Goal: Information Seeking & Learning: Find contact information

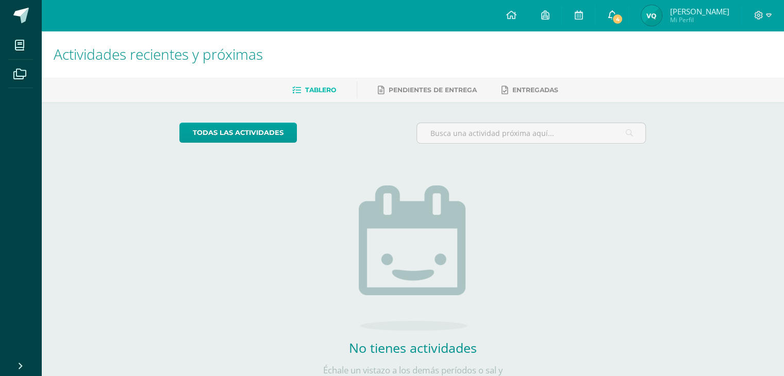
click at [623, 21] on span "4" at bounding box center [617, 18] width 11 height 11
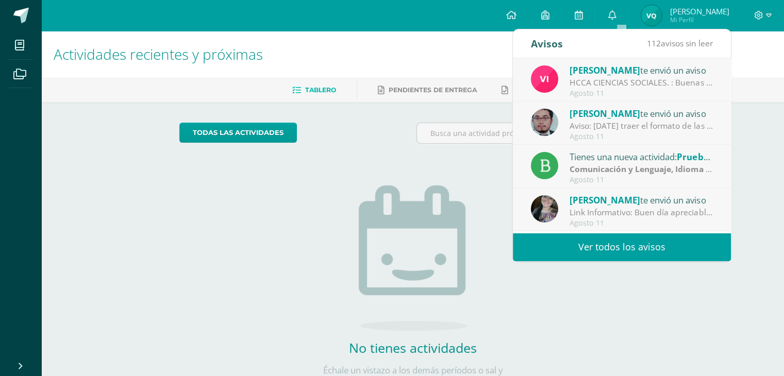
click at [591, 81] on div "HCCA CIENCIAS SOCIALES. : Buenas tardes a todos, un gusto saludarles. Por este …" at bounding box center [641, 83] width 143 height 12
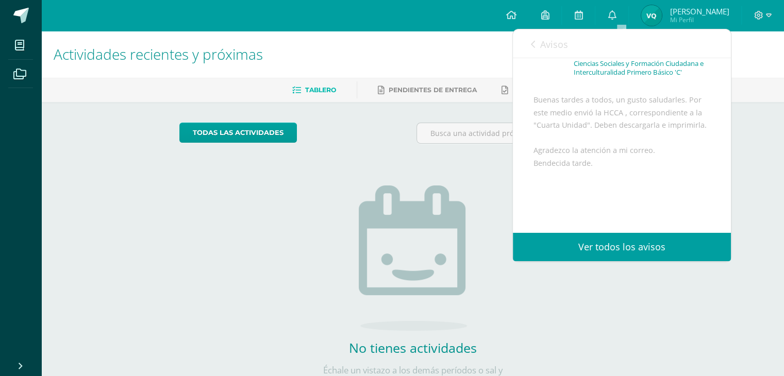
scroll to position [159, 0]
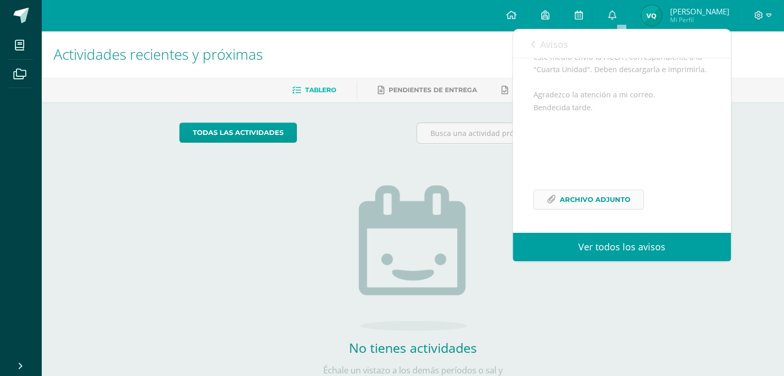
click at [584, 207] on span "Archivo Adjunto" at bounding box center [595, 199] width 71 height 19
click at [480, 54] on h1 "Actividades recientes y próximas" at bounding box center [413, 54] width 718 height 47
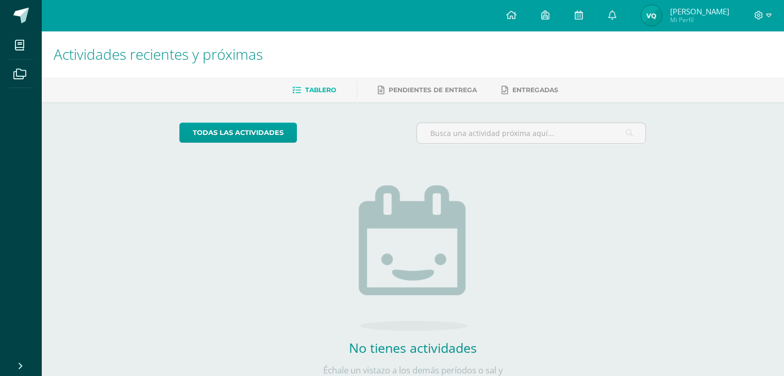
click at [689, 20] on span "Mi Perfil" at bounding box center [699, 19] width 59 height 9
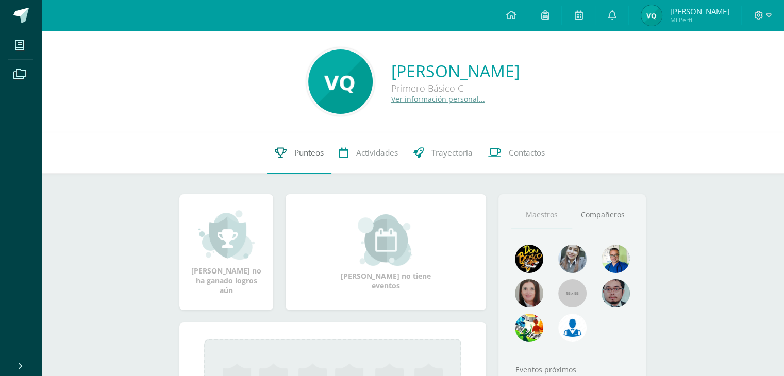
click at [311, 145] on link "Punteos" at bounding box center [299, 153] width 64 height 41
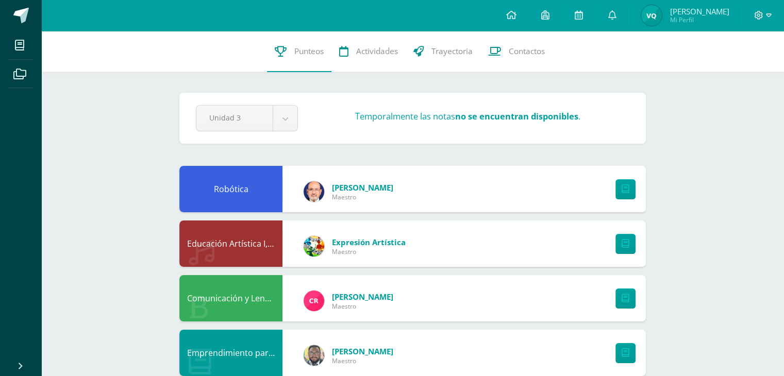
click at [654, 16] on img at bounding box center [651, 15] width 21 height 21
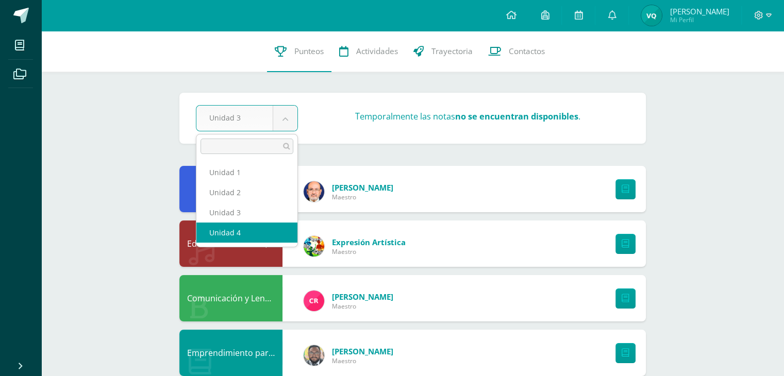
select select "Unidad 4"
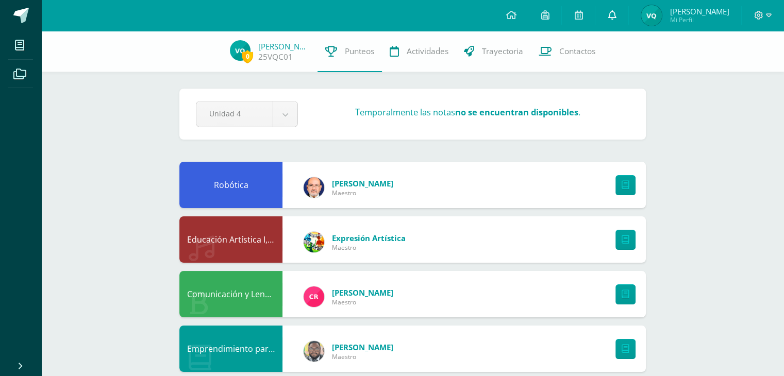
click at [616, 17] on icon at bounding box center [612, 14] width 8 height 9
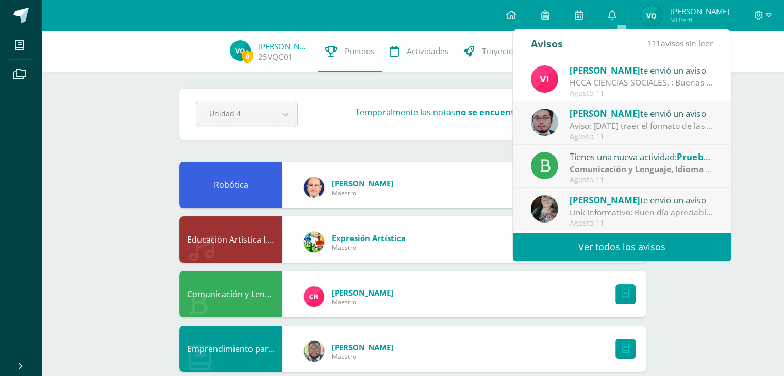
click at [635, 129] on div "Aviso: [DATE] traer el formato de las Grecas terminaremos en clase" at bounding box center [641, 126] width 143 height 12
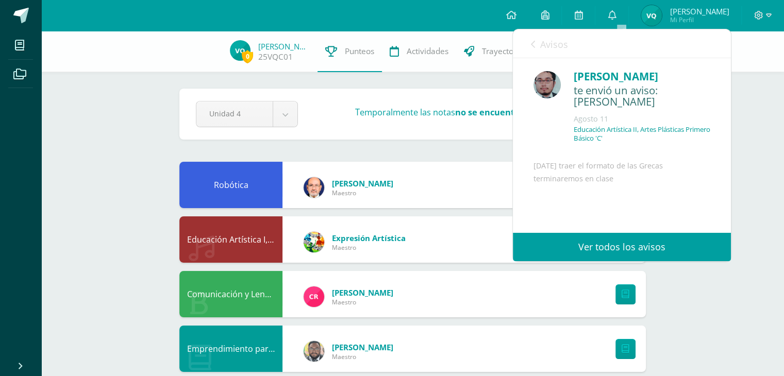
scroll to position [4, 0]
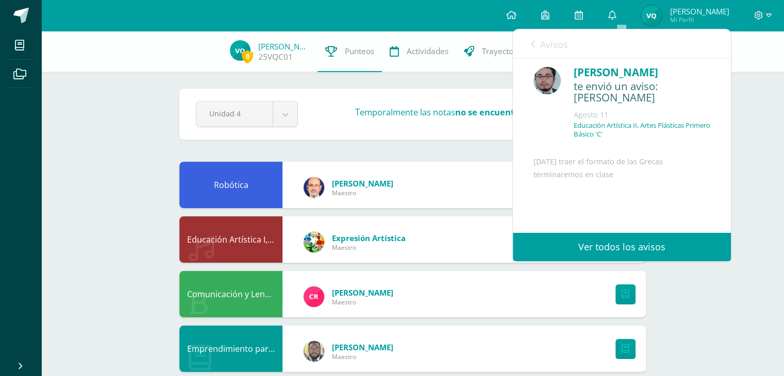
click at [544, 52] on link "Avisos" at bounding box center [549, 43] width 37 height 29
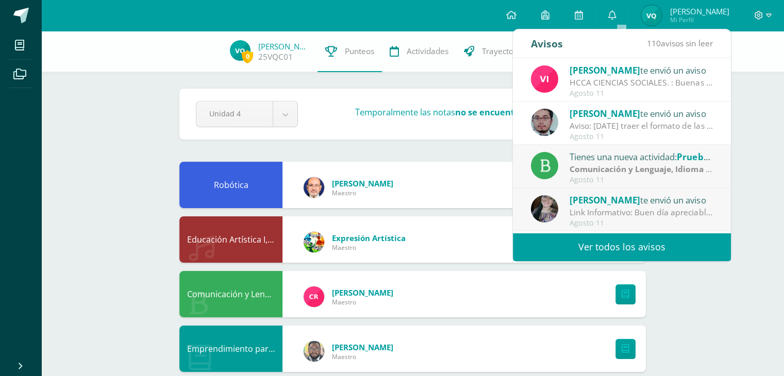
click at [617, 159] on div "Tienes una nueva actividad: Prueba de logro" at bounding box center [641, 156] width 143 height 13
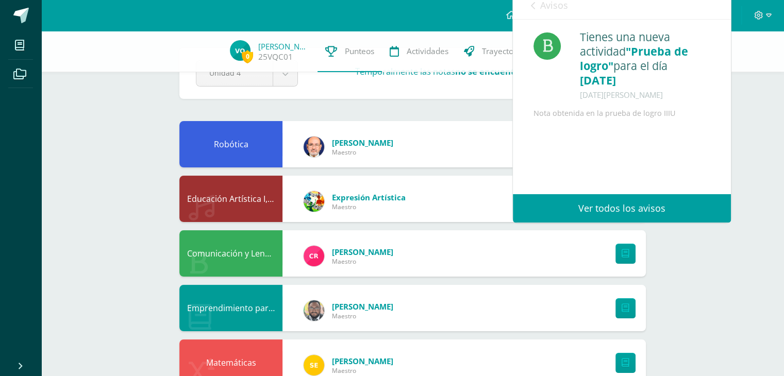
scroll to position [41, 0]
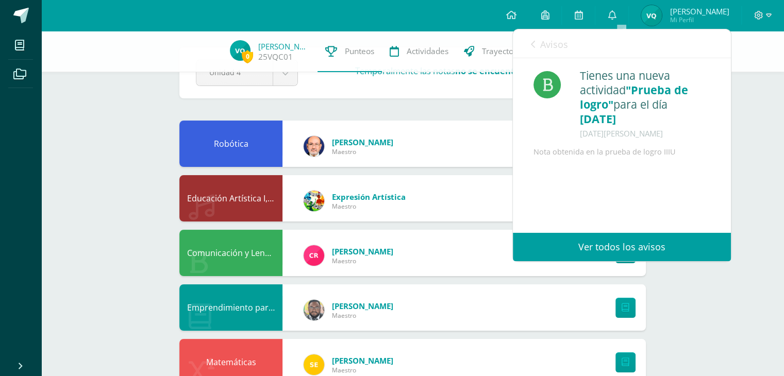
click at [547, 44] on span "Avisos" at bounding box center [554, 44] width 28 height 12
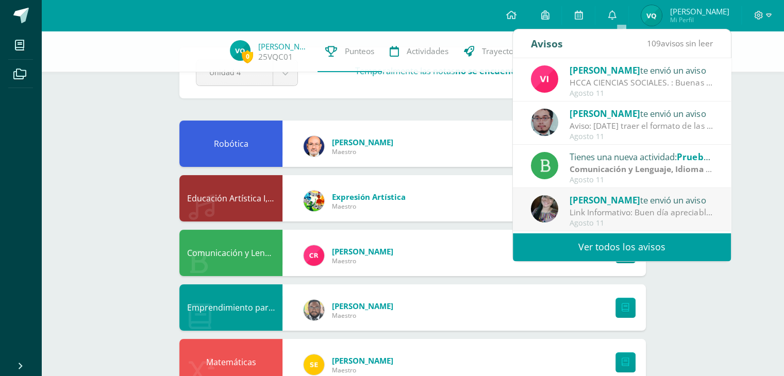
click at [592, 203] on span "[PERSON_NAME]" at bounding box center [605, 200] width 71 height 12
click at [593, 220] on div "Agosto 11" at bounding box center [641, 223] width 143 height 9
click at [590, 182] on div "Agosto 11" at bounding box center [641, 180] width 143 height 9
click at [610, 236] on link "Ver todos los avisos" at bounding box center [622, 247] width 218 height 28
click at [607, 221] on div "Agosto 11" at bounding box center [641, 223] width 143 height 9
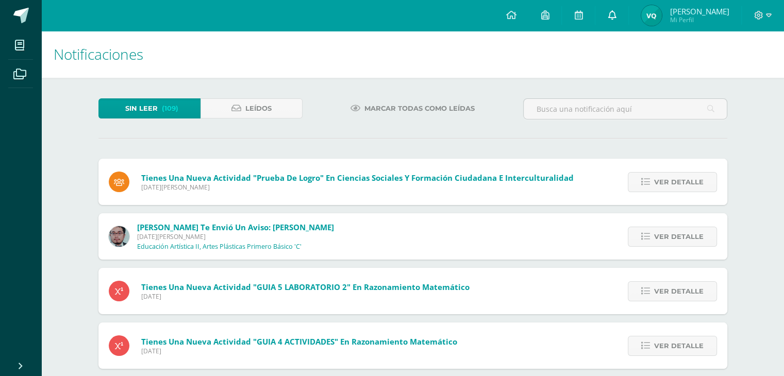
click at [616, 11] on link at bounding box center [611, 15] width 33 height 31
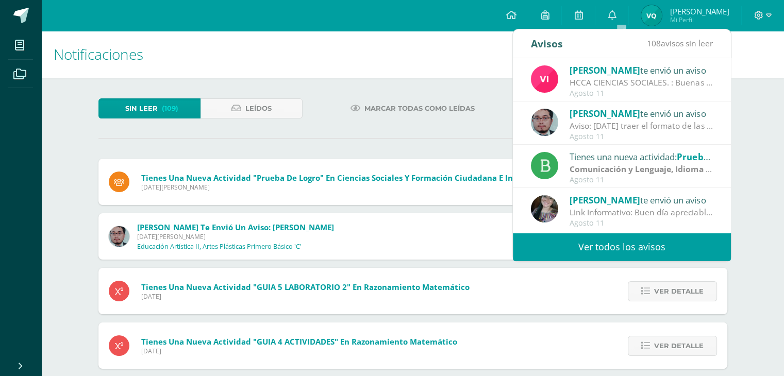
click at [569, 210] on div "Carol Culajay te envió un aviso Link Informativo: Buen día apreciables estudian…" at bounding box center [622, 210] width 182 height 34
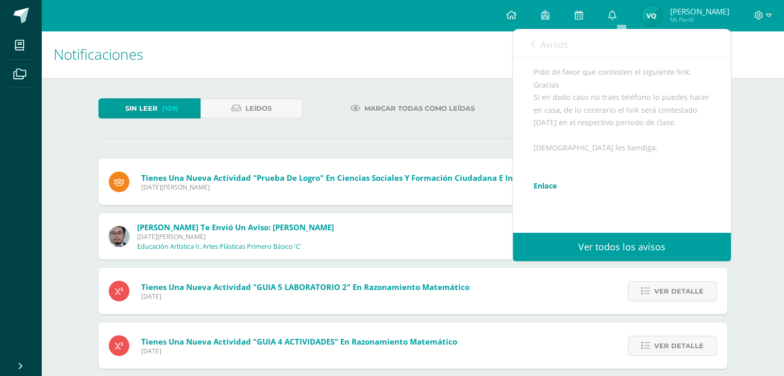
scroll to position [141, 0]
click at [542, 210] on div "Buen día apreciables estudiantes, es un gusto dirigirme a ustedes en este inici…" at bounding box center [622, 142] width 177 height 265
click at [549, 185] on link "Enlace" at bounding box center [546, 180] width 24 height 10
click at [626, 13] on link at bounding box center [611, 15] width 33 height 31
drag, startPoint x: 515, startPoint y: 65, endPoint x: 509, endPoint y: 63, distance: 6.7
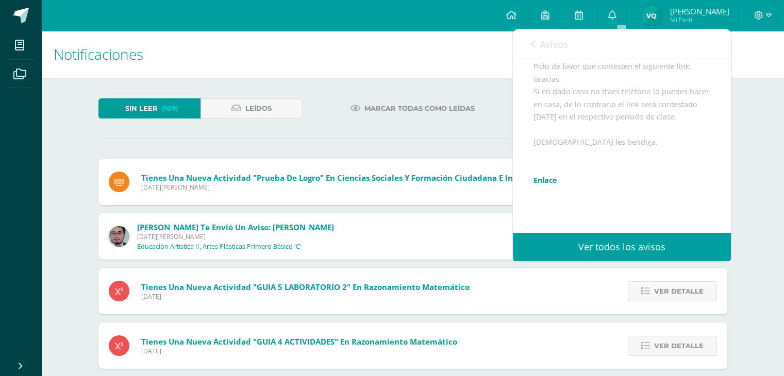
click at [509, 63] on body "Mis cursos Archivos Cerrar panel Artes Industriales Primero Básico "C" Ciencias…" at bounding box center [392, 376] width 784 height 752
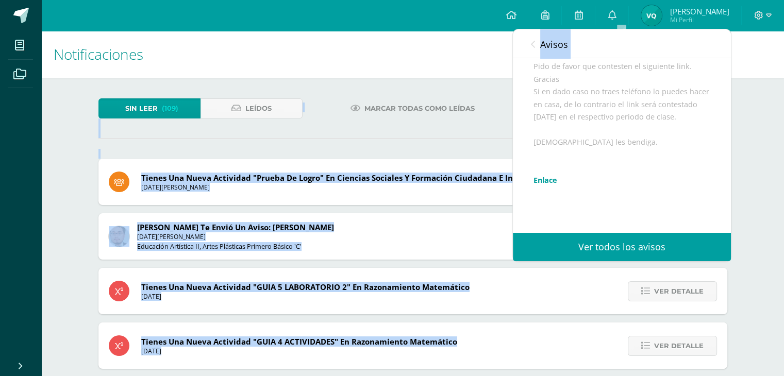
click at [476, 46] on h1 "Notificaciones" at bounding box center [413, 54] width 718 height 47
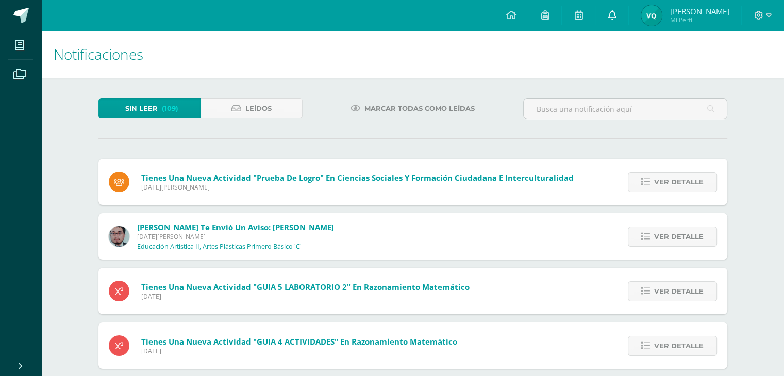
click at [616, 16] on icon at bounding box center [612, 14] width 8 height 9
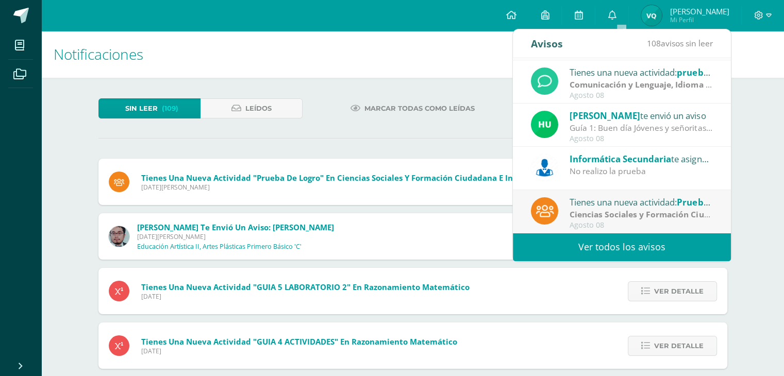
scroll to position [171, 0]
click at [599, 258] on link "Ver todos los avisos" at bounding box center [622, 247] width 218 height 28
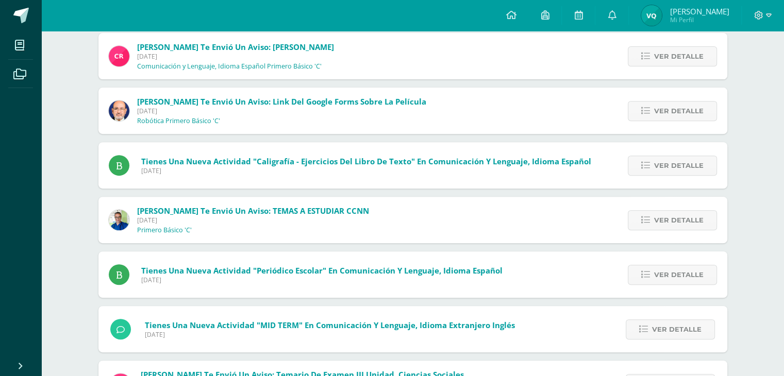
scroll to position [393, 0]
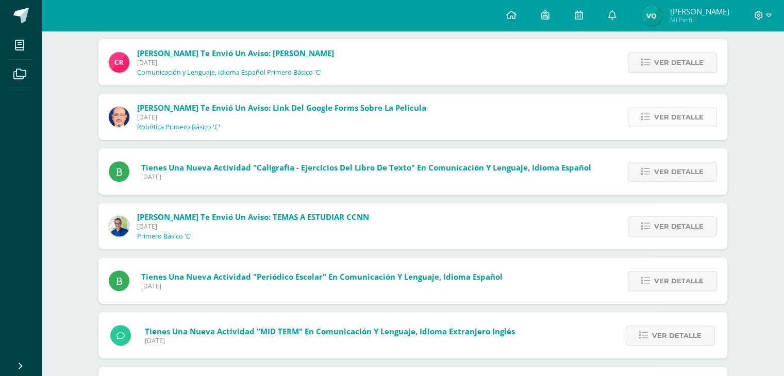
click at [656, 121] on span "Ver detalle" at bounding box center [678, 117] width 49 height 19
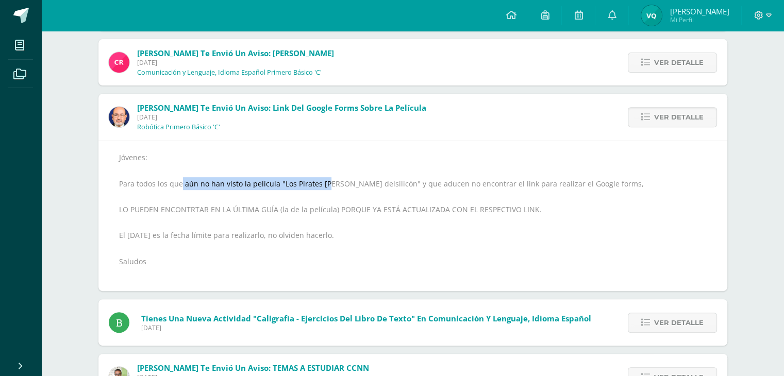
drag, startPoint x: 181, startPoint y: 187, endPoint x: 324, endPoint y: 187, distance: 142.8
click at [324, 187] on div "Jóvenes: Para todos los que aún no han visto la película "Los Pirates [PERSON_N…" at bounding box center [413, 216] width 588 height 130
click at [334, 164] on div "Jóvenes: Para todos los que aún no han visto la película "Los Pirates [PERSON_N…" at bounding box center [413, 216] width 588 height 130
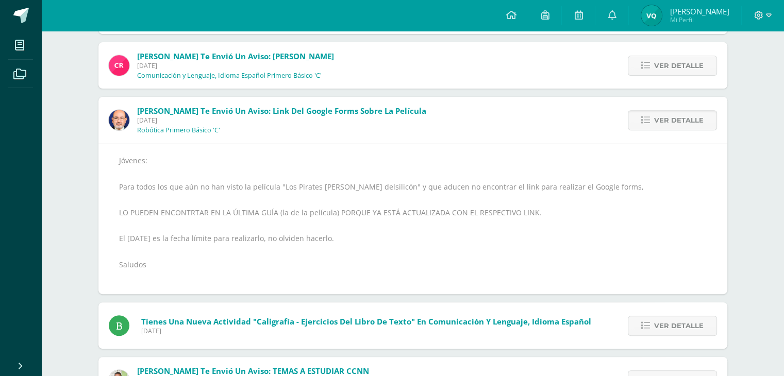
scroll to position [0, 0]
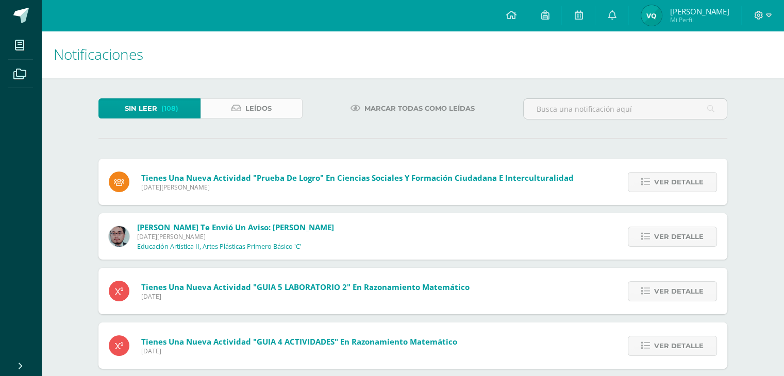
click at [278, 111] on link "Leídos" at bounding box center [252, 108] width 102 height 20
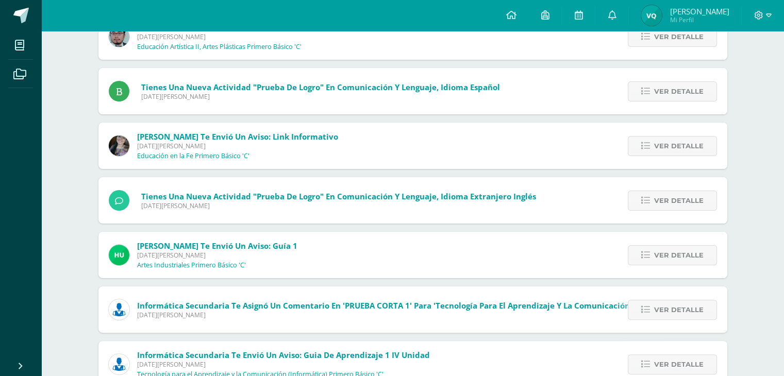
scroll to position [340, 0]
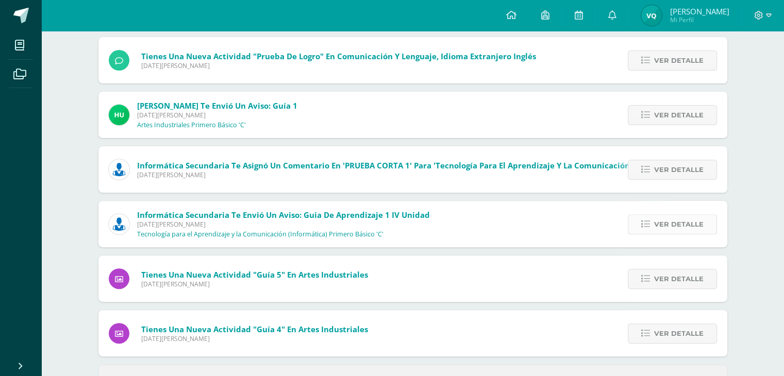
click at [650, 224] on icon at bounding box center [645, 224] width 9 height 9
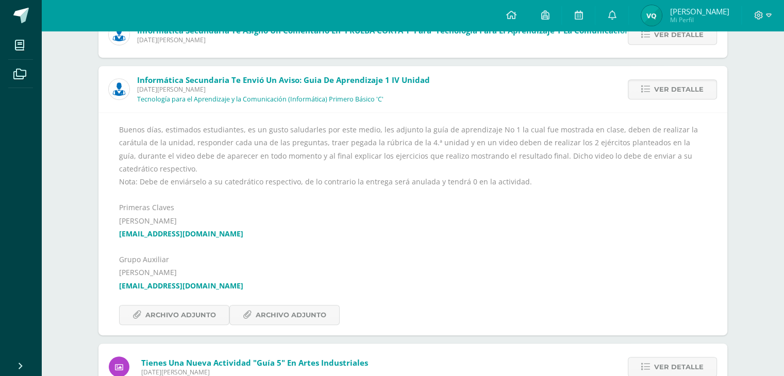
scroll to position [476, 0]
click at [208, 307] on span "Archivo Adjunto" at bounding box center [180, 314] width 71 height 19
click at [283, 305] on span "Archivo Adjunto" at bounding box center [291, 314] width 71 height 19
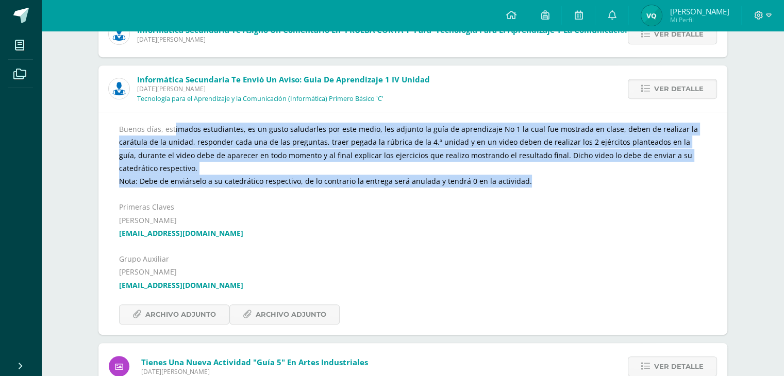
drag, startPoint x: 159, startPoint y: 128, endPoint x: 573, endPoint y: 166, distance: 415.2
click at [573, 166] on div "Buenos días, estimados estudiantes, es un gusto saludarles por este medio, les …" at bounding box center [413, 224] width 588 height 202
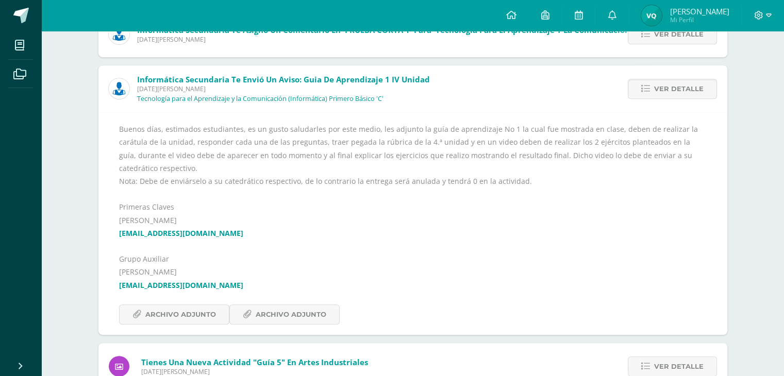
click at [564, 185] on div "Buenos días, estimados estudiantes, es un gusto saludarles por este medio, les …" at bounding box center [413, 224] width 588 height 202
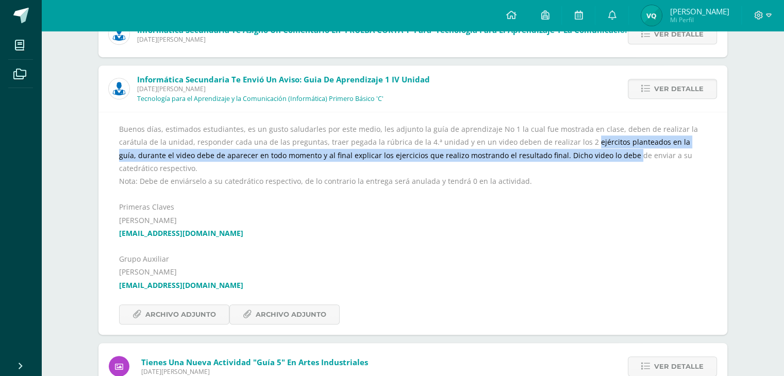
drag, startPoint x: 553, startPoint y: 161, endPoint x: 536, endPoint y: 142, distance: 24.8
click at [536, 142] on div "Buenos días, estimados estudiantes, es un gusto saludarles por este medio, les …" at bounding box center [413, 224] width 588 height 202
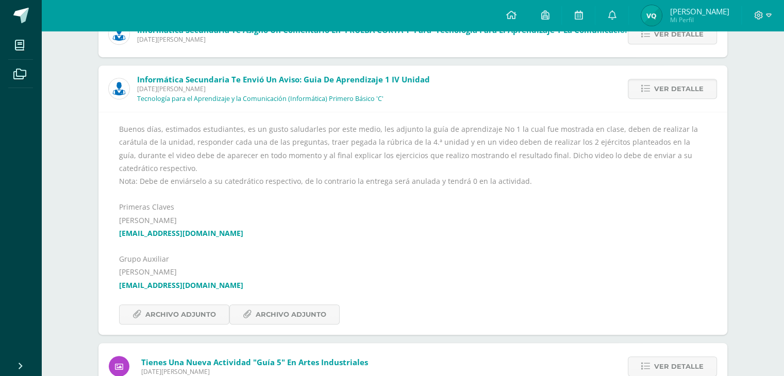
click at [566, 180] on div "Buenos días, estimados estudiantes, es un gusto saludarles por este medio, les …" at bounding box center [413, 224] width 588 height 202
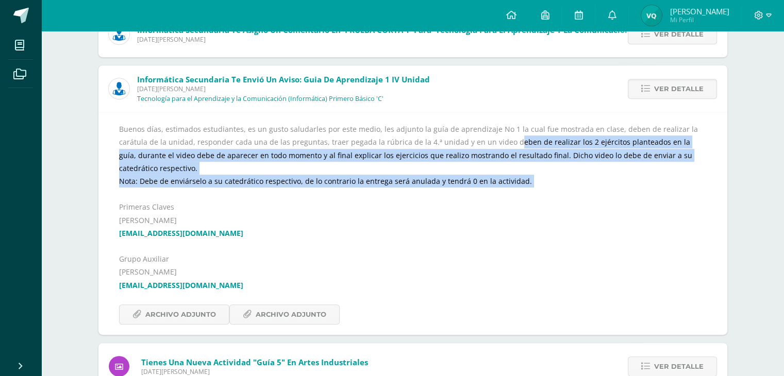
drag, startPoint x: 457, startPoint y: 145, endPoint x: 563, endPoint y: 185, distance: 112.9
click at [563, 185] on div "Buenos días, estimados estudiantes, es un gusto saludarles por este medio, les …" at bounding box center [413, 224] width 588 height 202
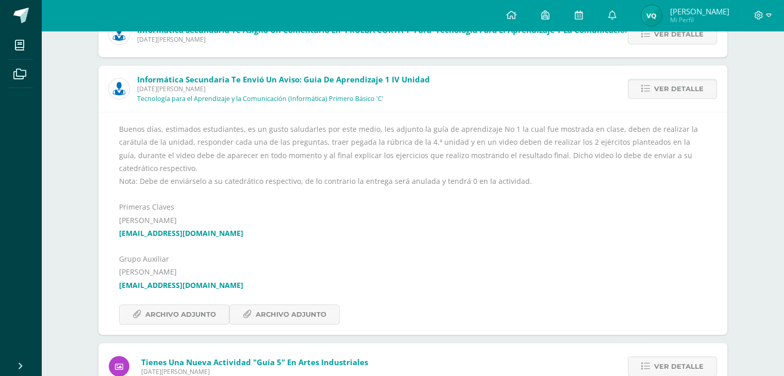
click at [541, 193] on div "Buenos días, estimados estudiantes, es un gusto saludarles por este medio, les …" at bounding box center [413, 224] width 588 height 202
click at [186, 280] on link "victor_aquino@donbosco.edu.gt" at bounding box center [181, 285] width 124 height 10
drag, startPoint x: 213, startPoint y: 215, endPoint x: 114, endPoint y: 217, distance: 99.5
click at [114, 217] on div "Buenos días, estimados estudiantes, es un gusto saludarles por este medio, les …" at bounding box center [412, 223] width 629 height 223
drag, startPoint x: 155, startPoint y: 213, endPoint x: 104, endPoint y: 236, distance: 55.6
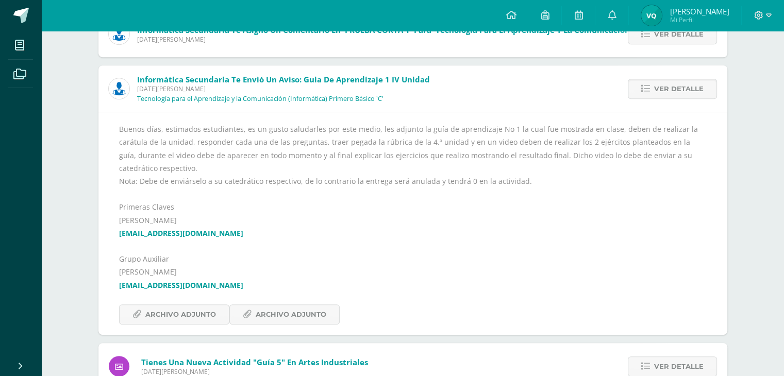
click at [104, 236] on div "Buenos días, estimados estudiantes, es un gusto saludarles por este medio, les …" at bounding box center [412, 223] width 629 height 223
drag, startPoint x: 119, startPoint y: 277, endPoint x: 323, endPoint y: 273, distance: 204.2
click at [323, 273] on div "Buenos días, estimados estudiantes, es un gusto saludarles por este medio, les …" at bounding box center [413, 224] width 588 height 202
copy link "victor_aquino@donbosco.edu.gt"
